Goal: Information Seeking & Learning: Check status

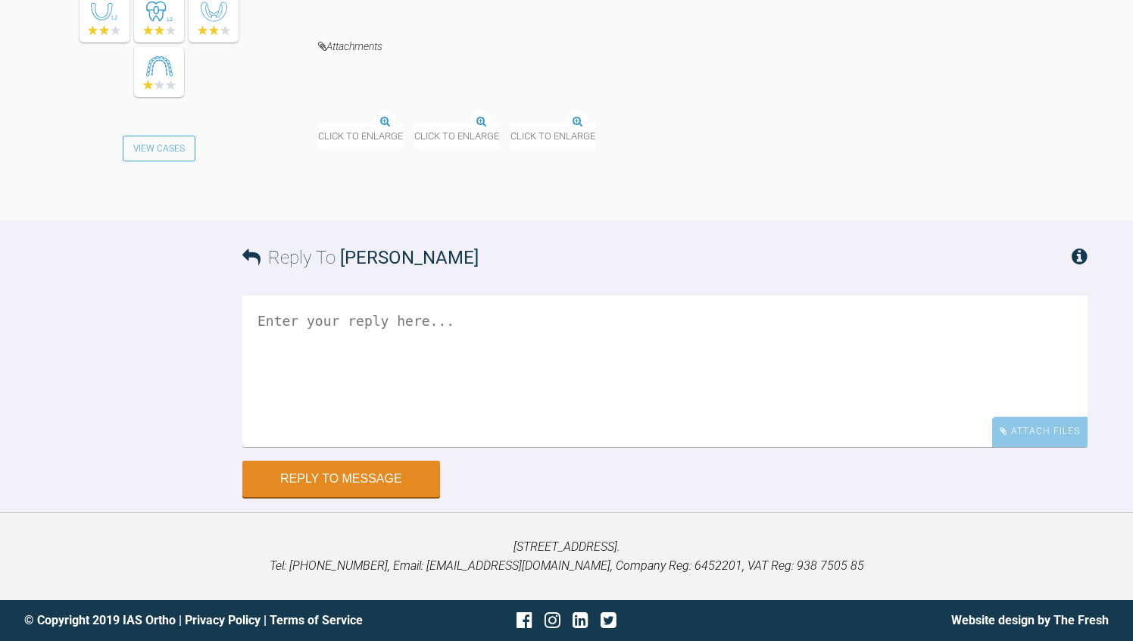
scroll to position [6030, 0]
